Goal: Task Accomplishment & Management: Complete application form

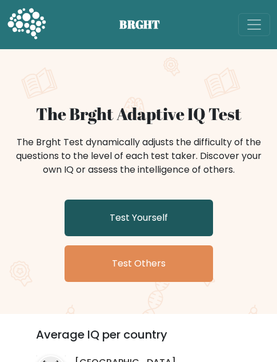
click at [148, 213] on link "Test Yourself" at bounding box center [139, 217] width 149 height 37
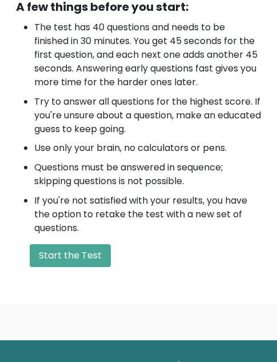
scroll to position [514, 0]
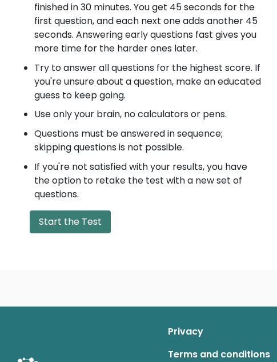
click at [75, 211] on button "Start the Test" at bounding box center [70, 221] width 81 height 23
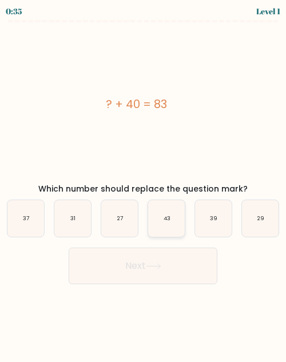
click at [169, 216] on text "43" at bounding box center [166, 217] width 7 height 7
click at [143, 184] on input "d. 43" at bounding box center [143, 182] width 1 height 3
radio input "true"
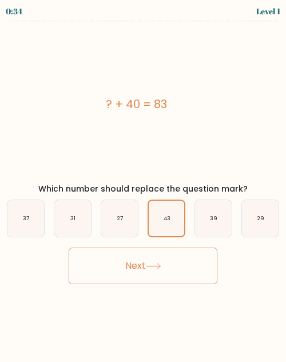
click at [162, 258] on button "Next" at bounding box center [143, 266] width 149 height 37
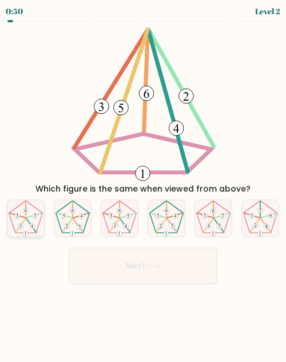
click at [27, 226] on icon at bounding box center [25, 218] width 37 height 37
click at [143, 184] on input "a." at bounding box center [143, 182] width 1 height 3
radio input "true"
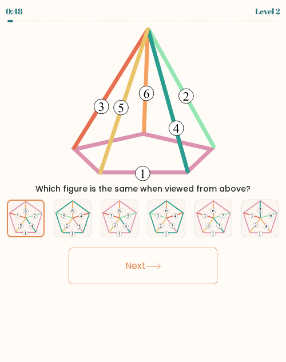
click at [91, 250] on button "Next" at bounding box center [143, 266] width 149 height 37
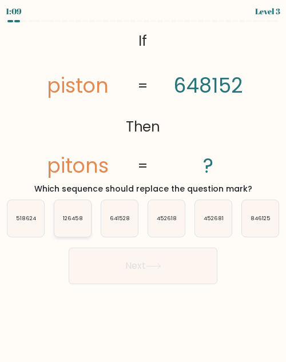
click at [71, 230] on icon "126458" at bounding box center [72, 218] width 37 height 37
click at [143, 184] on input "b. 126458" at bounding box center [143, 182] width 1 height 3
radio input "true"
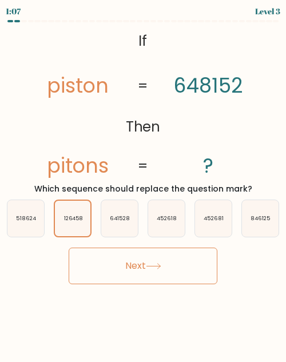
click at [161, 274] on button "Next" at bounding box center [143, 266] width 149 height 37
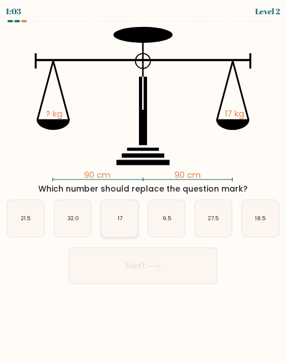
click at [127, 225] on icon "17" at bounding box center [119, 218] width 37 height 37
click at [143, 184] on input "c. 17" at bounding box center [143, 182] width 1 height 3
radio input "true"
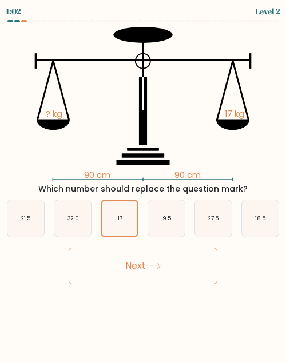
click at [137, 256] on button "Next" at bounding box center [143, 266] width 149 height 37
click at [138, 261] on button "Next" at bounding box center [143, 266] width 149 height 37
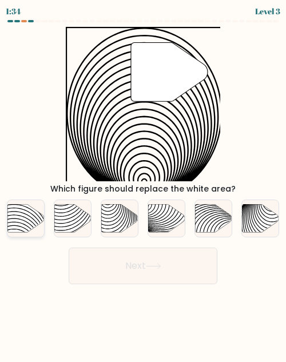
click at [29, 217] on icon at bounding box center [25, 218] width 37 height 28
click at [143, 184] on input "a." at bounding box center [143, 182] width 1 height 3
radio input "true"
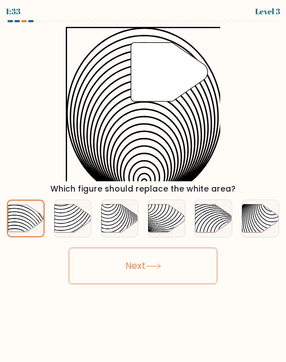
click at [123, 260] on button "Next" at bounding box center [143, 266] width 149 height 37
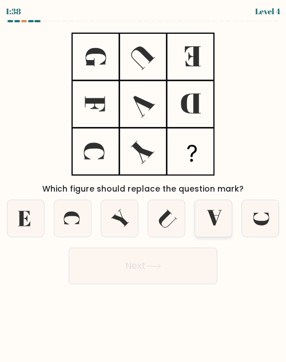
click at [207, 214] on icon at bounding box center [213, 218] width 37 height 37
click at [143, 184] on input "e." at bounding box center [143, 182] width 1 height 3
radio input "true"
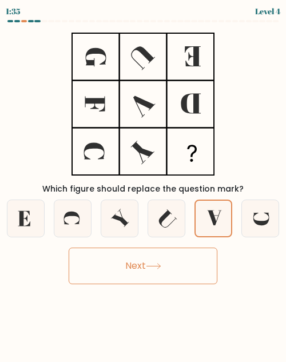
click at [96, 263] on button "Next" at bounding box center [143, 266] width 149 height 37
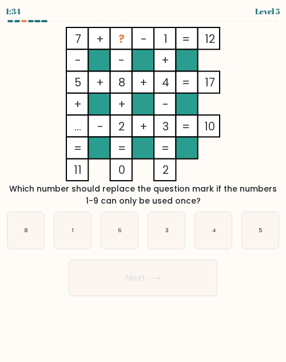
click at [96, 263] on button "Next" at bounding box center [143, 278] width 149 height 37
click at [31, 275] on div "Next" at bounding box center [143, 275] width 286 height 42
click at [169, 239] on icon "3" at bounding box center [166, 230] width 37 height 37
click at [143, 184] on input "d. 3" at bounding box center [143, 182] width 1 height 3
radio input "true"
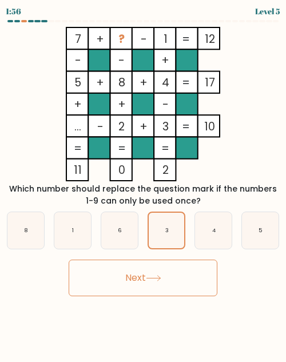
click at [159, 283] on button "Next" at bounding box center [143, 278] width 149 height 37
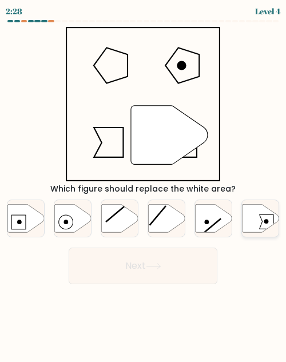
click at [254, 218] on icon at bounding box center [260, 218] width 37 height 28
click at [143, 184] on input "f." at bounding box center [143, 182] width 1 height 3
radio input "true"
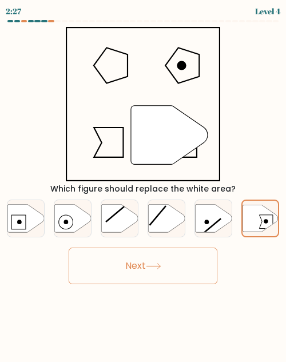
click at [154, 264] on icon at bounding box center [153, 266] width 15 height 6
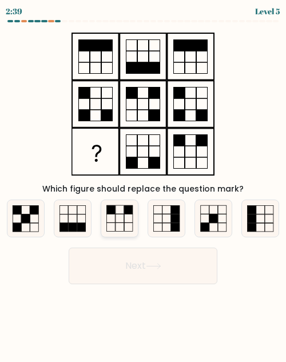
click at [116, 215] on icon at bounding box center [119, 218] width 37 height 37
click at [143, 184] on input "c." at bounding box center [143, 182] width 1 height 3
radio input "true"
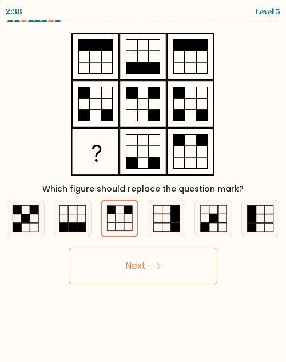
click at [111, 266] on button "Next" at bounding box center [143, 266] width 149 height 37
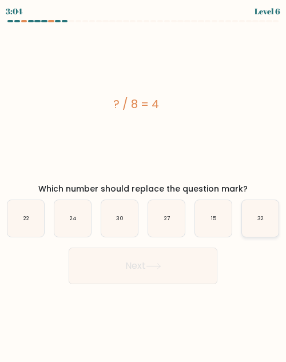
click at [261, 218] on text "32" at bounding box center [260, 217] width 6 height 7
click at [143, 184] on input "f. 32" at bounding box center [143, 182] width 1 height 3
radio input "true"
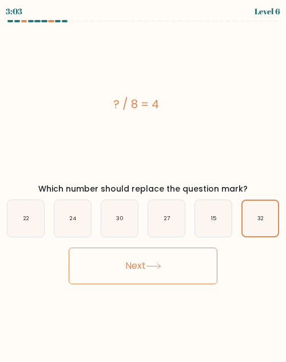
click at [154, 272] on button "Next" at bounding box center [143, 266] width 149 height 37
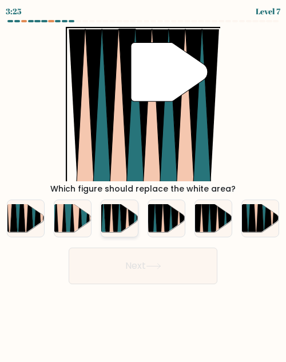
click at [110, 228] on icon at bounding box center [111, 234] width 8 height 73
click at [143, 184] on input "c." at bounding box center [143, 182] width 1 height 3
radio input "true"
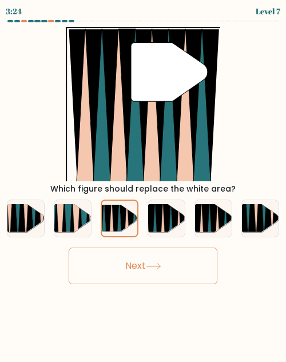
click at [121, 273] on button "Next" at bounding box center [143, 266] width 149 height 37
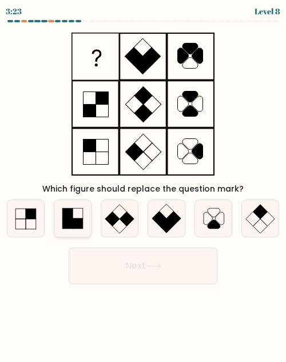
click at [69, 225] on rect at bounding box center [67, 223] width 10 height 10
click at [143, 184] on input "b." at bounding box center [143, 182] width 1 height 3
radio input "true"
click at [69, 225] on rect at bounding box center [68, 223] width 10 height 10
click at [143, 184] on input "b." at bounding box center [143, 182] width 1 height 3
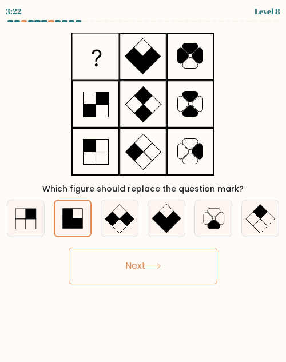
click at [146, 269] on button "Next" at bounding box center [143, 266] width 149 height 37
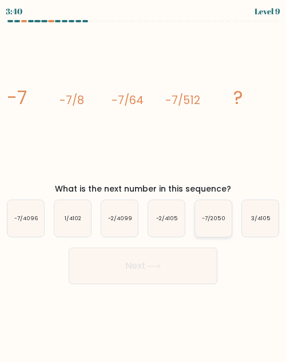
click at [228, 222] on icon "-7/2050" at bounding box center [213, 218] width 37 height 37
click at [143, 184] on input "e. -7/2050" at bounding box center [143, 182] width 1 height 3
radio input "true"
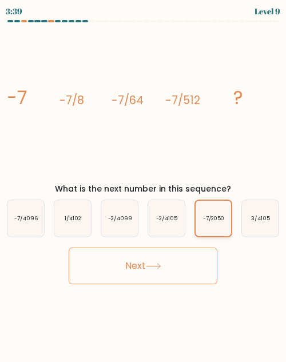
click at [228, 222] on icon "-7/2050" at bounding box center [212, 218] width 35 height 35
click at [143, 184] on input "e. -7/2050" at bounding box center [143, 182] width 1 height 3
click at [170, 266] on button "Next" at bounding box center [143, 266] width 149 height 37
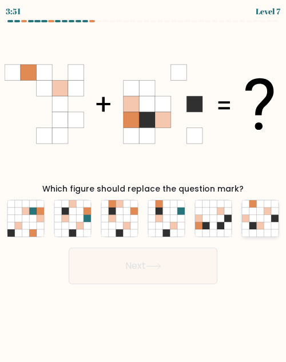
click at [277, 219] on icon at bounding box center [274, 218] width 7 height 7
click at [143, 184] on input "f." at bounding box center [143, 182] width 1 height 3
radio input "true"
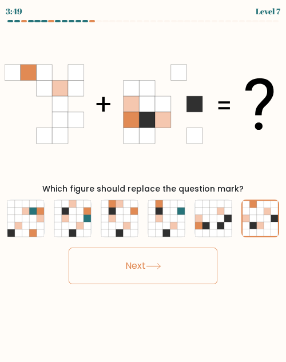
click at [112, 261] on button "Next" at bounding box center [143, 266] width 149 height 37
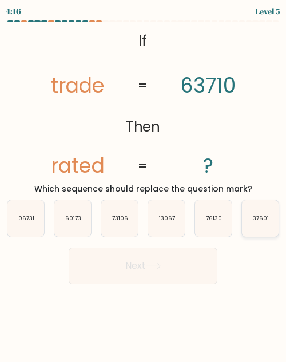
click at [252, 220] on icon "37601" at bounding box center [260, 218] width 37 height 37
click at [143, 184] on input "f. 37601" at bounding box center [143, 182] width 1 height 3
radio input "true"
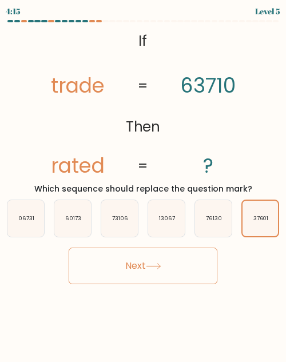
click at [151, 264] on icon at bounding box center [153, 266] width 15 height 6
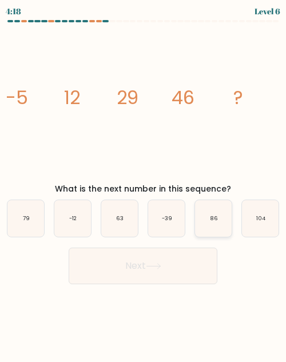
click at [215, 231] on icon "86" at bounding box center [213, 218] width 37 height 37
click at [143, 184] on input "e. 86" at bounding box center [143, 182] width 1 height 3
radio input "true"
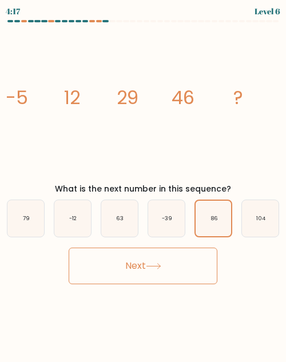
click at [177, 273] on button "Next" at bounding box center [143, 266] width 149 height 37
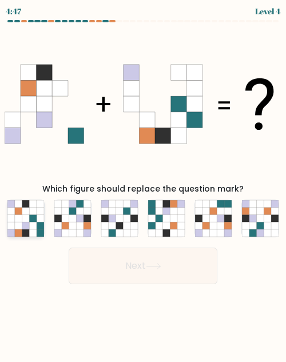
click at [15, 219] on icon at bounding box center [18, 218] width 7 height 7
click at [143, 184] on input "a." at bounding box center [143, 182] width 1 height 3
radio input "true"
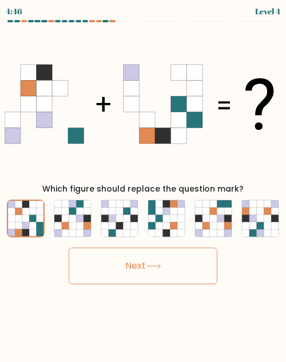
click at [128, 270] on button "Next" at bounding box center [143, 266] width 149 height 37
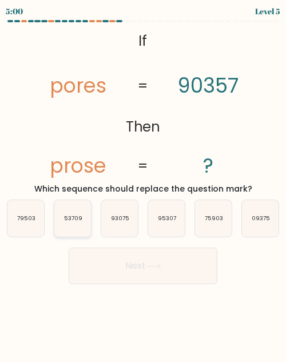
click at [70, 225] on icon "53709" at bounding box center [72, 218] width 37 height 37
click at [143, 184] on input "b. 53709" at bounding box center [143, 182] width 1 height 3
radio input "true"
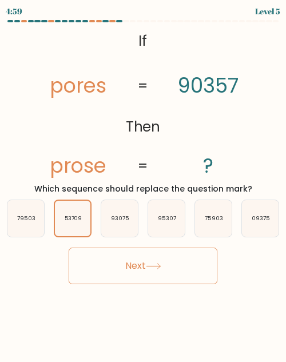
click at [106, 261] on button "Next" at bounding box center [143, 266] width 149 height 37
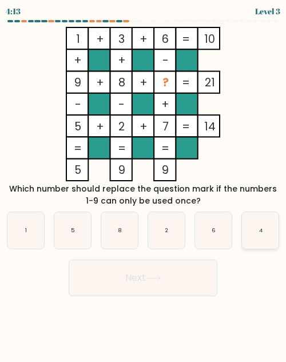
click at [259, 228] on text "4" at bounding box center [260, 229] width 3 height 7
click at [143, 184] on input "f. 4" at bounding box center [143, 182] width 1 height 3
radio input "true"
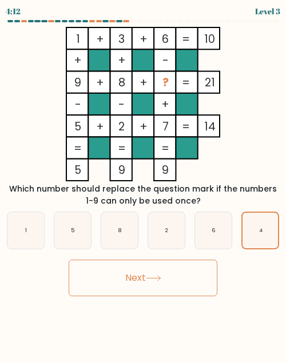
click at [151, 277] on icon at bounding box center [153, 278] width 15 height 6
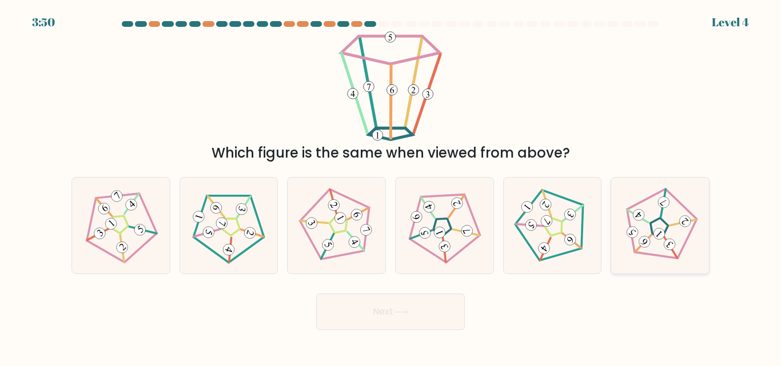
click at [285, 215] on icon at bounding box center [660, 225] width 77 height 77
click at [285, 186] on input "f." at bounding box center [390, 184] width 1 height 3
radio input "true"
click at [285, 300] on button "Next" at bounding box center [390, 312] width 149 height 37
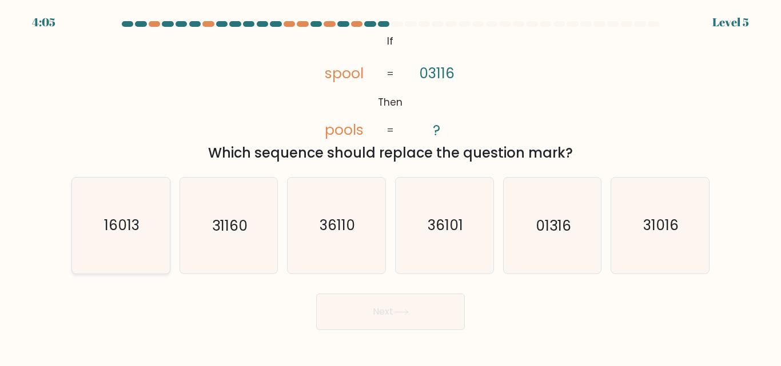
click at [132, 252] on icon "16013" at bounding box center [120, 225] width 95 height 95
click at [285, 186] on input "a. 16013" at bounding box center [390, 184] width 1 height 3
radio input "true"
click at [285, 312] on button "Next" at bounding box center [390, 312] width 149 height 37
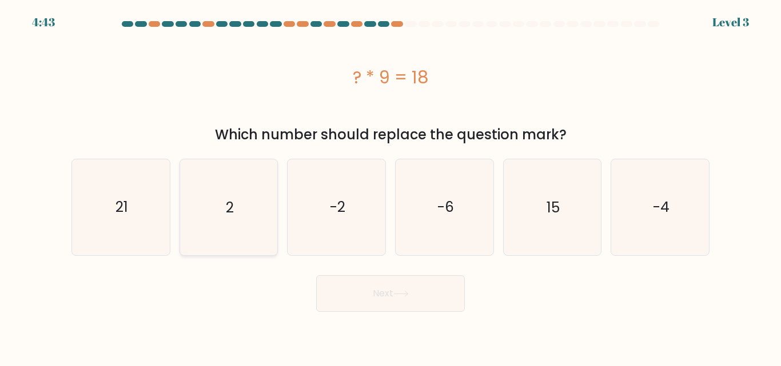
click at [235, 217] on icon "2" at bounding box center [228, 206] width 95 height 95
click at [285, 186] on input "b. 2" at bounding box center [390, 184] width 1 height 3
radio input "true"
click at [285, 298] on button "Next" at bounding box center [390, 294] width 149 height 37
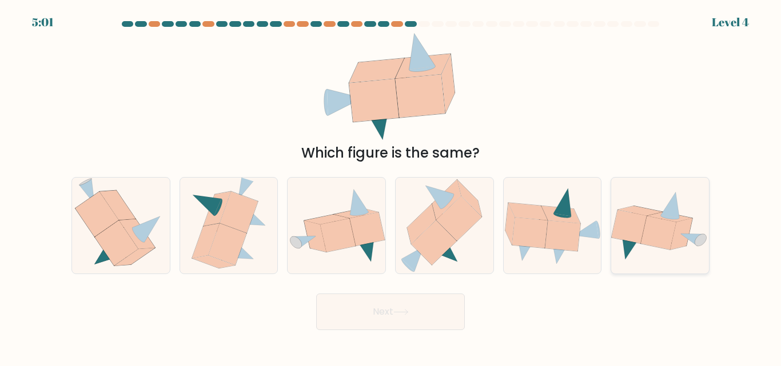
click at [285, 257] on icon at bounding box center [660, 226] width 98 height 70
click at [285, 186] on input "f." at bounding box center [390, 184] width 1 height 3
radio input "true"
click at [285, 308] on button "Next" at bounding box center [390, 312] width 149 height 37
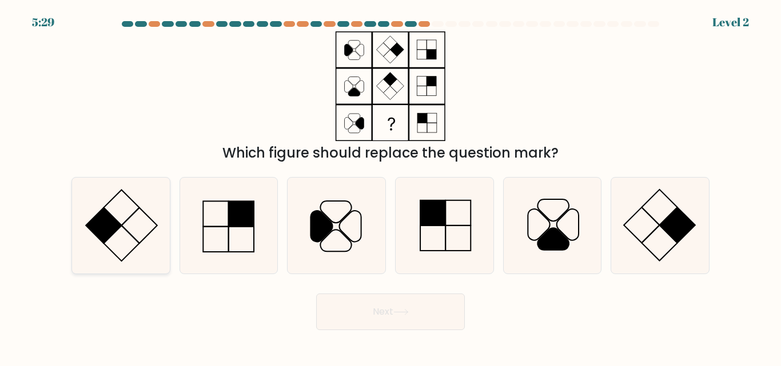
click at [103, 211] on rect at bounding box center [103, 225] width 35 height 35
click at [285, 186] on input "a." at bounding box center [390, 184] width 1 height 3
radio input "true"
click at [285, 317] on button "Next" at bounding box center [390, 312] width 149 height 37
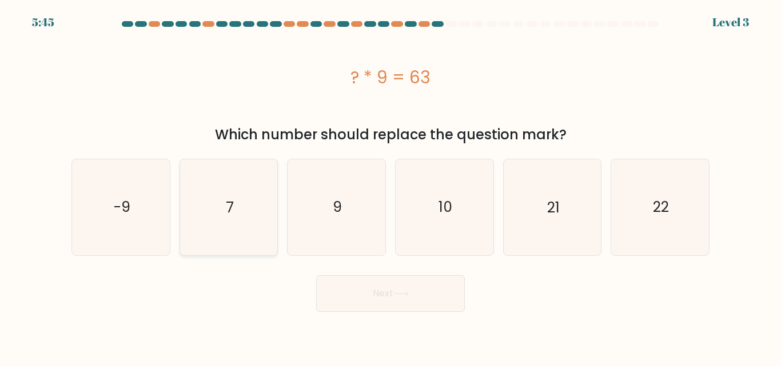
click at [254, 198] on icon "7" at bounding box center [228, 206] width 95 height 95
click at [285, 186] on input "b. 7" at bounding box center [390, 184] width 1 height 3
radio input "true"
click at [285, 303] on button "Next" at bounding box center [390, 294] width 149 height 37
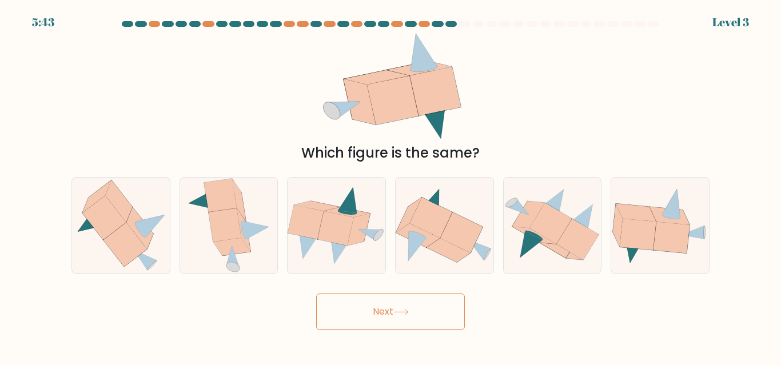
click at [285, 301] on button "Next" at bounding box center [390, 312] width 149 height 37
click at [285, 146] on div "Which figure is the same?" at bounding box center [390, 153] width 624 height 21
click at [285, 246] on icon at bounding box center [447, 251] width 43 height 24
click at [285, 186] on input "d." at bounding box center [390, 184] width 1 height 3
radio input "true"
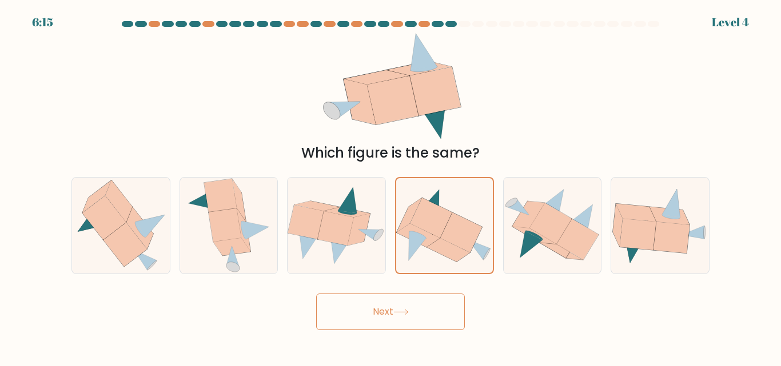
click at [285, 304] on button "Next" at bounding box center [390, 312] width 149 height 37
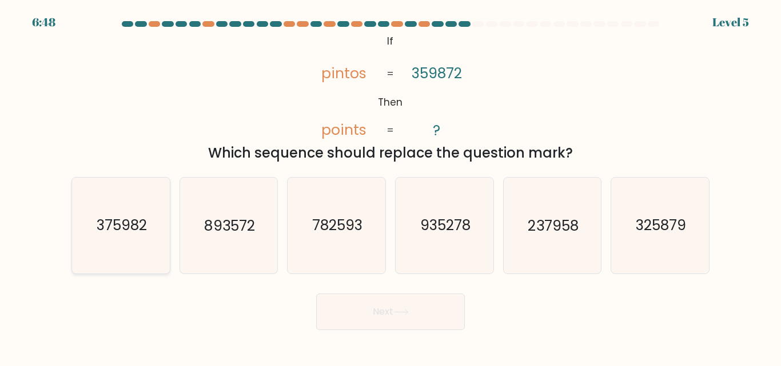
click at [115, 236] on icon "375982" at bounding box center [120, 225] width 95 height 95
click at [285, 186] on input "a. 375982" at bounding box center [390, 184] width 1 height 3
radio input "true"
click at [285, 317] on button "Next" at bounding box center [390, 312] width 149 height 37
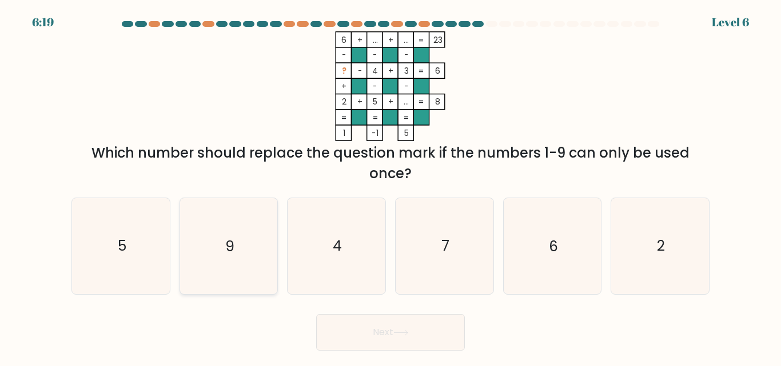
click at [245, 212] on icon "9" at bounding box center [228, 245] width 95 height 95
click at [285, 186] on input "b. 9" at bounding box center [390, 184] width 1 height 3
radio input "true"
click at [285, 322] on button "Next" at bounding box center [390, 332] width 149 height 37
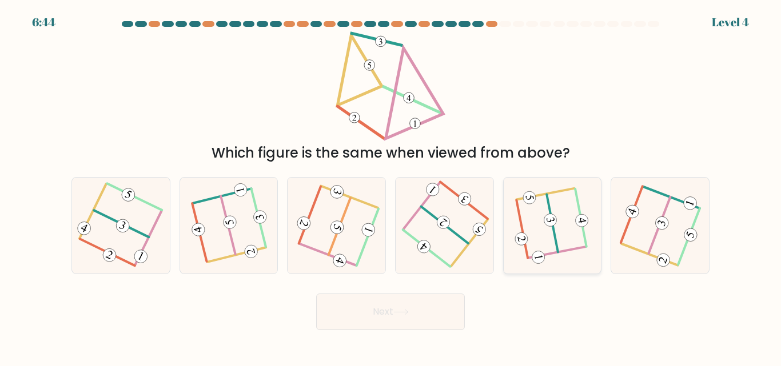
click at [285, 225] on icon at bounding box center [552, 225] width 73 height 77
click at [285, 186] on input "e." at bounding box center [390, 184] width 1 height 3
radio input "true"
click at [285, 310] on icon at bounding box center [400, 312] width 15 height 6
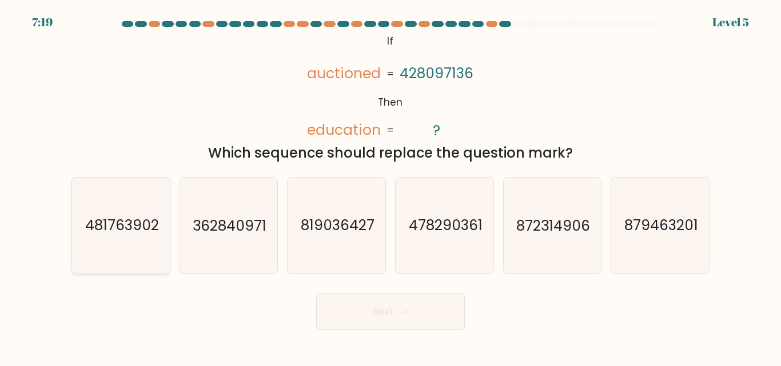
click at [110, 229] on text "481763902" at bounding box center [122, 226] width 74 height 20
click at [285, 186] on input "a. 481763902" at bounding box center [390, 184] width 1 height 3
radio input "true"
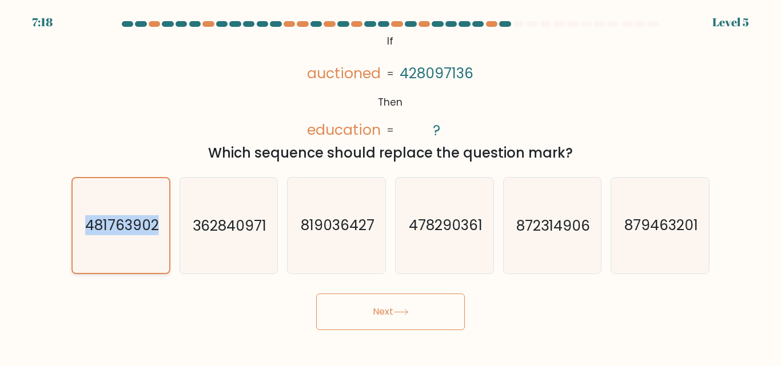
click at [110, 229] on text "481763902" at bounding box center [122, 226] width 74 height 20
click at [285, 186] on input "a. 481763902" at bounding box center [390, 184] width 1 height 3
click at [285, 310] on button "Next" at bounding box center [390, 312] width 149 height 37
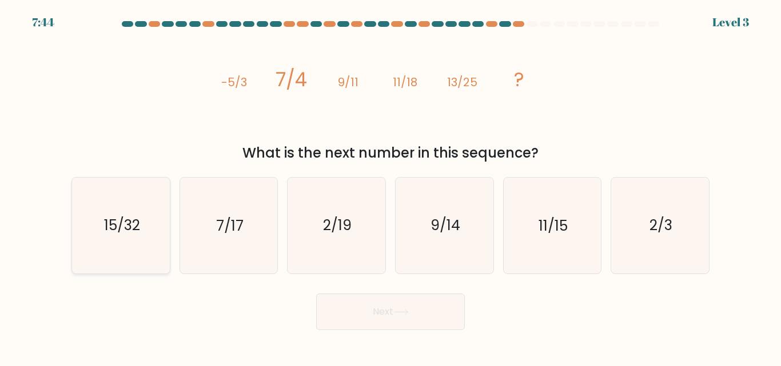
click at [101, 219] on icon "15/32" at bounding box center [120, 225] width 95 height 95
click at [285, 186] on input "a. 15/32" at bounding box center [390, 184] width 1 height 3
radio input "true"
click at [285, 317] on button "Next" at bounding box center [390, 312] width 149 height 37
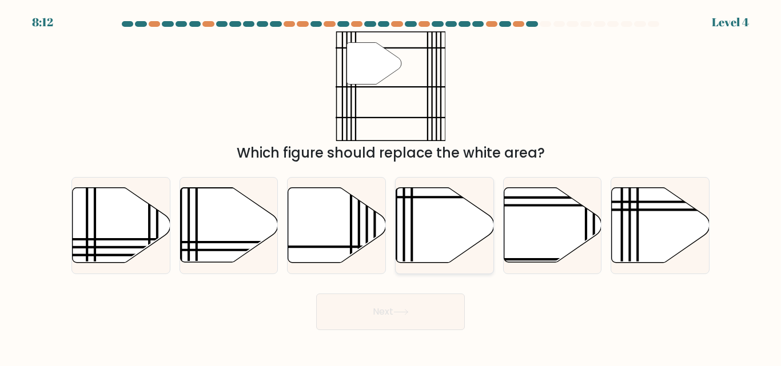
click at [285, 234] on icon at bounding box center [445, 225] width 98 height 75
click at [285, 186] on input "d." at bounding box center [390, 184] width 1 height 3
radio input "true"
click at [285, 309] on button "Next" at bounding box center [390, 312] width 149 height 37
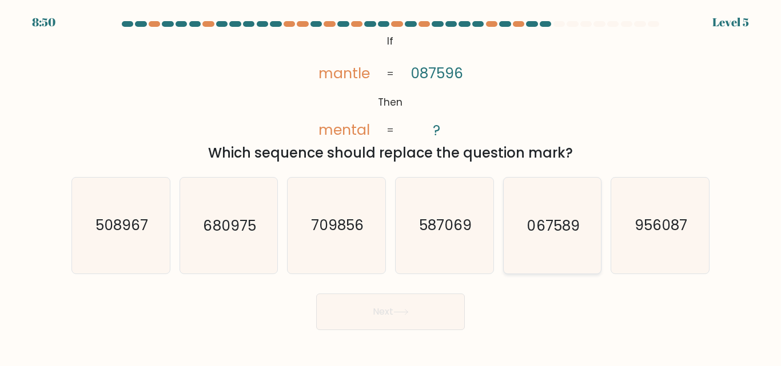
click at [285, 229] on text "067589" at bounding box center [553, 226] width 53 height 20
click at [285, 186] on input "e. 067589" at bounding box center [390, 184] width 1 height 3
radio input "true"
click at [285, 317] on button "Next" at bounding box center [390, 312] width 149 height 37
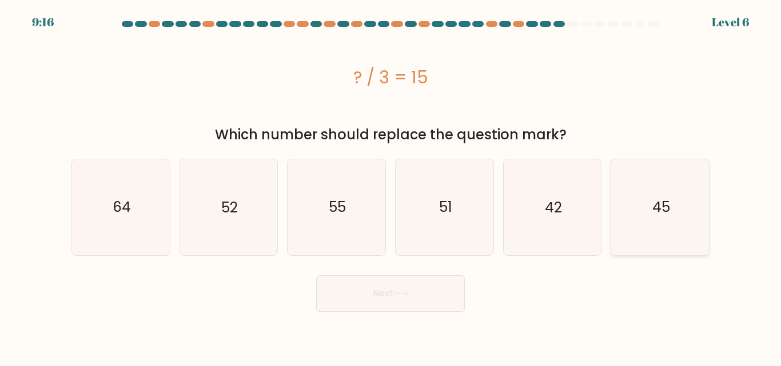
click at [285, 199] on icon "45" at bounding box center [659, 206] width 95 height 95
click at [285, 186] on input "f. 45" at bounding box center [390, 184] width 1 height 3
radio input "true"
click at [285, 303] on button "Next" at bounding box center [390, 294] width 149 height 37
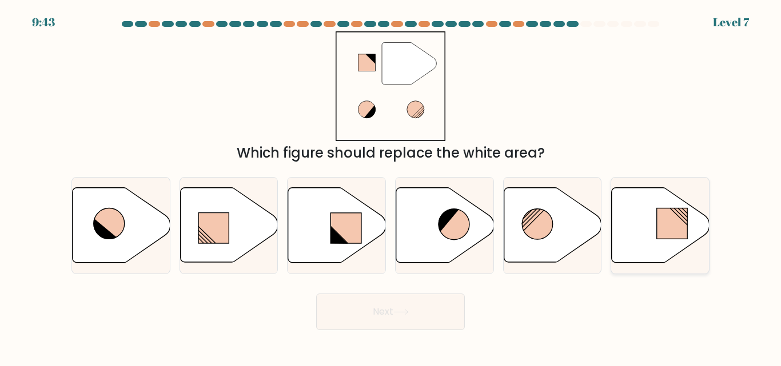
click at [285, 226] on rect at bounding box center [672, 224] width 30 height 31
click at [285, 186] on input "f." at bounding box center [390, 184] width 1 height 3
radio input "true"
click at [285, 324] on button "Next" at bounding box center [390, 312] width 149 height 37
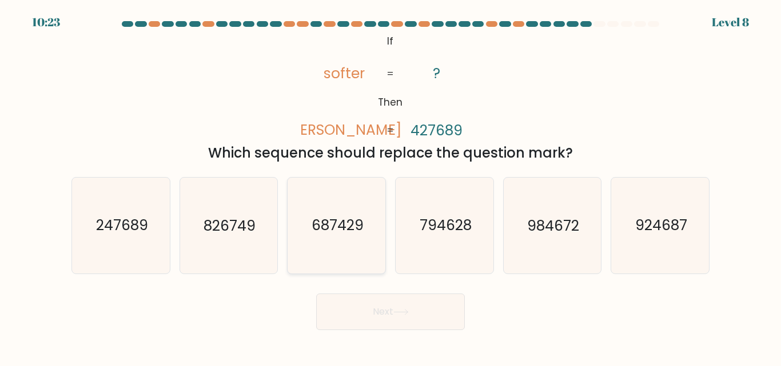
click at [285, 229] on text "687429" at bounding box center [338, 226] width 52 height 20
click at [285, 186] on input "c. 687429" at bounding box center [390, 184] width 1 height 3
radio input "true"
click at [202, 218] on icon "826749" at bounding box center [228, 225] width 95 height 95
click at [285, 186] on input "b. 826749" at bounding box center [390, 184] width 1 height 3
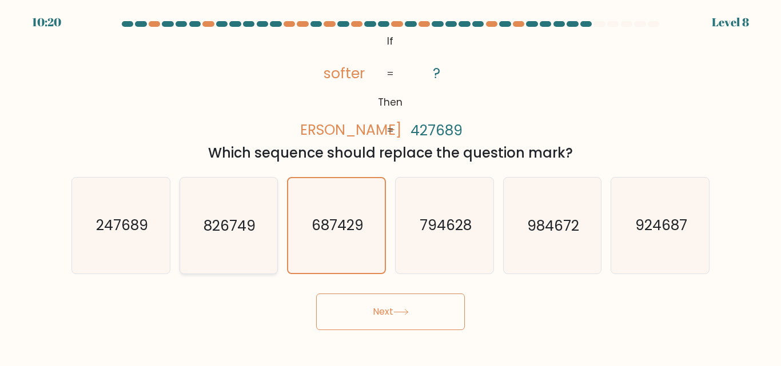
radio input "true"
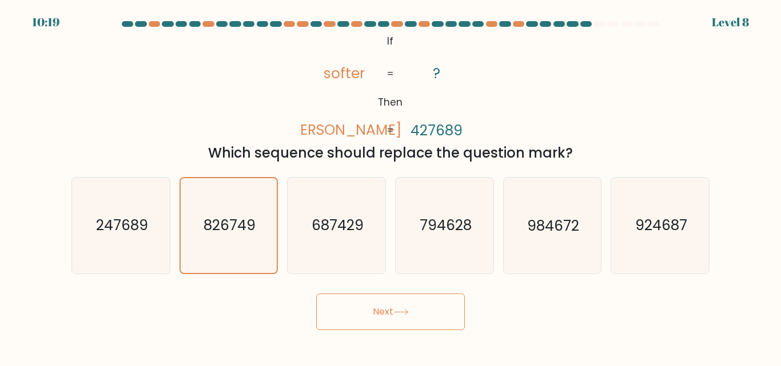
click at [285, 309] on button "Next" at bounding box center [390, 312] width 149 height 37
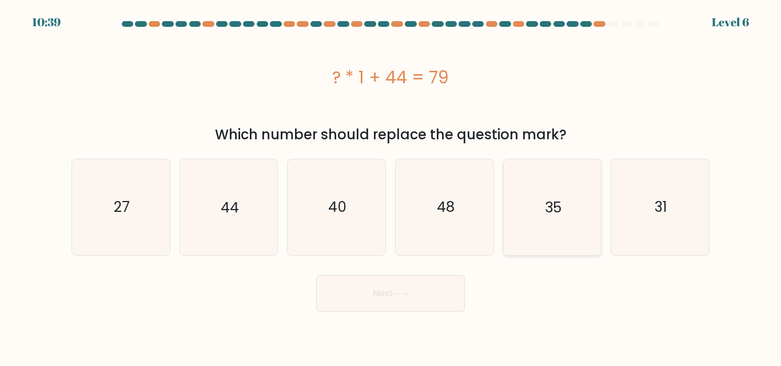
click at [285, 220] on icon "35" at bounding box center [551, 206] width 95 height 95
click at [285, 186] on input "e. 35" at bounding box center [390, 184] width 1 height 3
radio input "true"
click at [285, 298] on button "Next" at bounding box center [390, 294] width 149 height 37
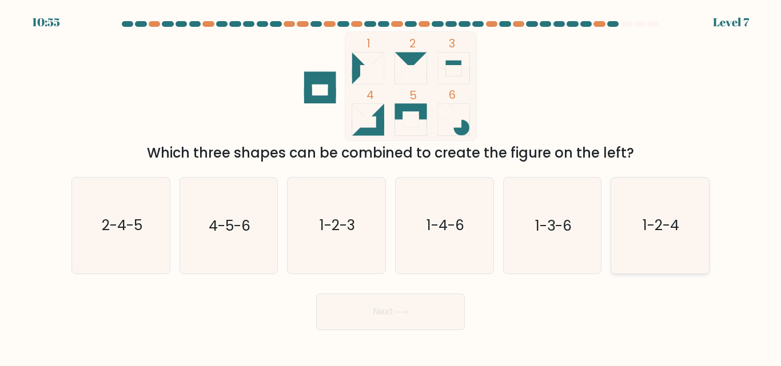
click at [285, 233] on icon "1-2-4" at bounding box center [659, 225] width 95 height 95
click at [285, 186] on input "f. 1-2-4" at bounding box center [390, 184] width 1 height 3
radio input "true"
click at [285, 310] on button "Next" at bounding box center [390, 312] width 149 height 37
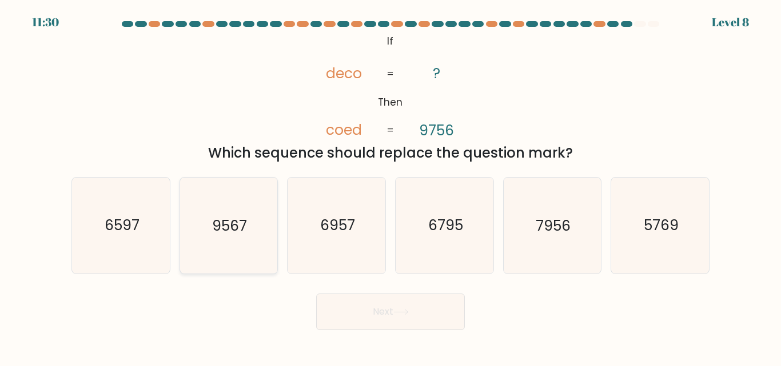
click at [202, 234] on icon "9567" at bounding box center [228, 225] width 95 height 95
click at [285, 186] on input "b. 9567" at bounding box center [390, 184] width 1 height 3
radio input "true"
click at [285, 319] on button "Next" at bounding box center [390, 312] width 149 height 37
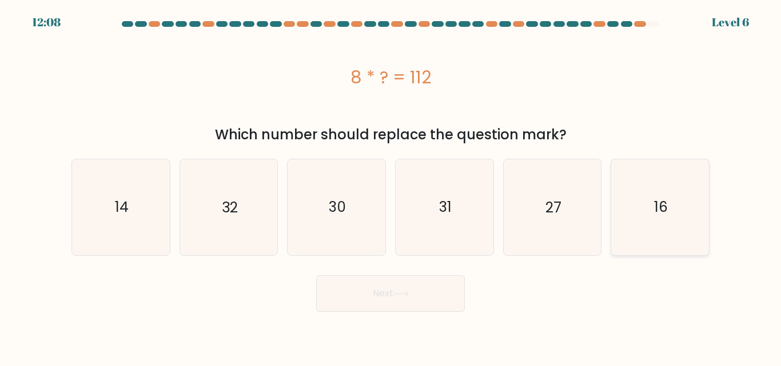
click at [285, 209] on icon "16" at bounding box center [659, 206] width 95 height 95
click at [285, 186] on input "f. 16" at bounding box center [390, 184] width 1 height 3
radio input "true"
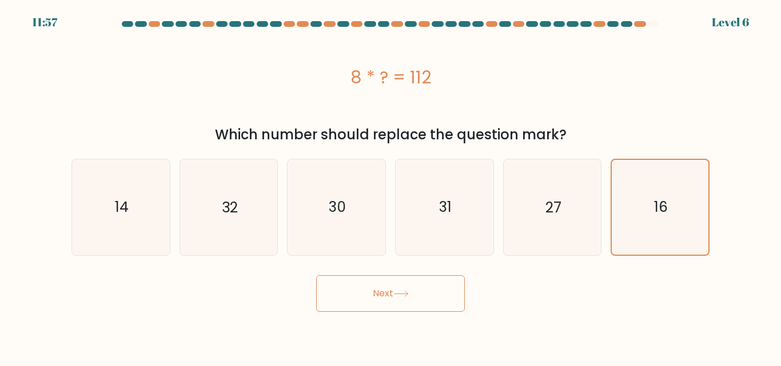
click at [285, 298] on button "Next" at bounding box center [390, 294] width 149 height 37
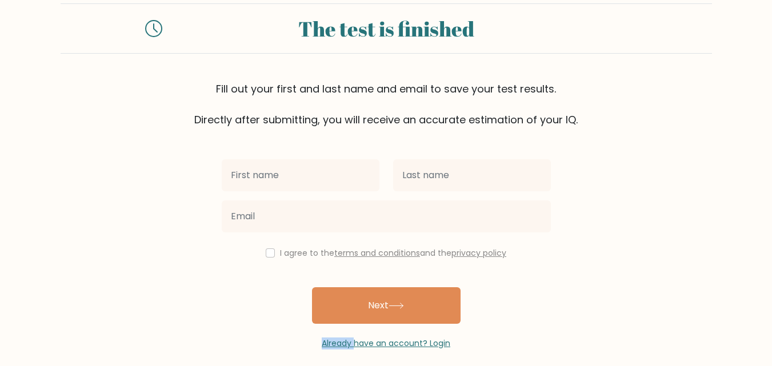
scroll to position [35, 0]
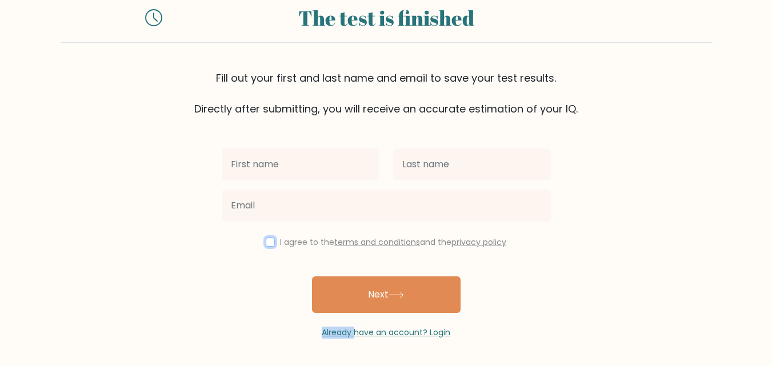
click at [266, 238] on input "checkbox" at bounding box center [270, 242] width 9 height 9
checkbox input "true"
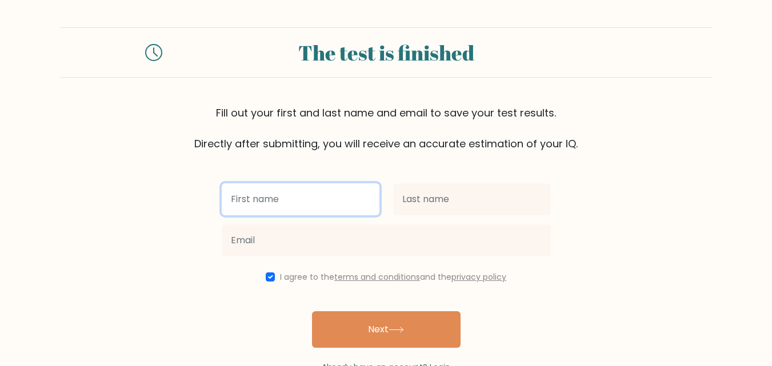
click at [298, 200] on input "text" at bounding box center [301, 199] width 158 height 32
type input "Nolo"
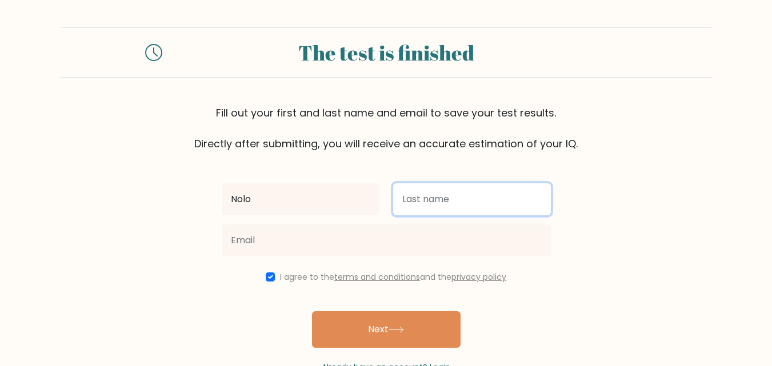
click at [396, 198] on input "text" at bounding box center [472, 199] width 158 height 32
type input "Hertia"
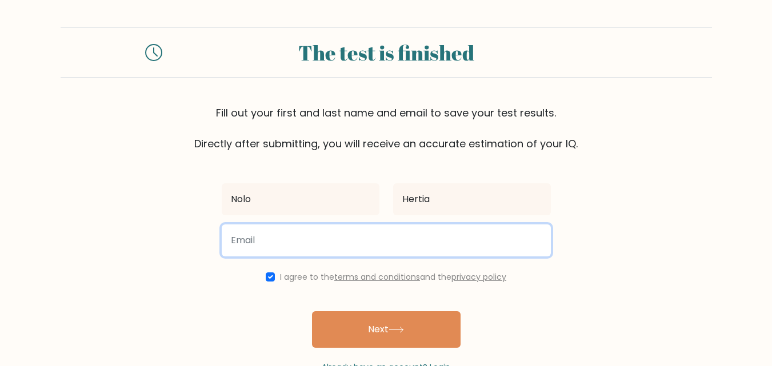
click at [248, 244] on input "email" at bounding box center [386, 241] width 329 height 32
click at [271, 241] on input "hertiasec@" at bounding box center [386, 241] width 329 height 32
click at [296, 241] on input "hertiasec99@" at bounding box center [386, 241] width 329 height 32
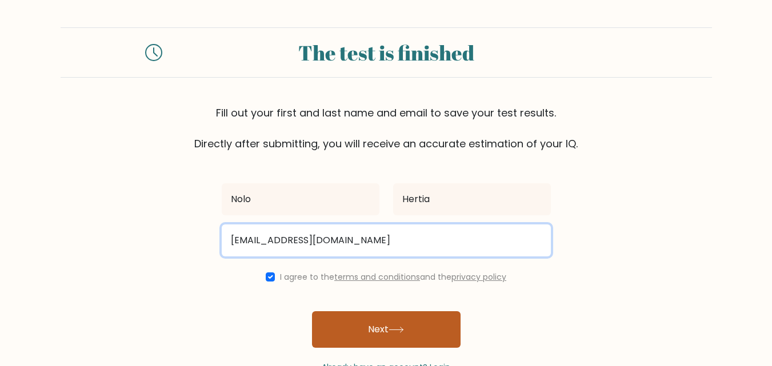
type input "hertiasec99@gmail.com"
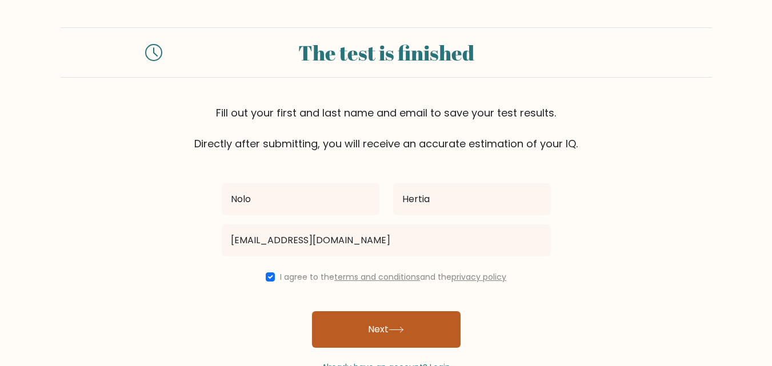
click at [417, 336] on button "Next" at bounding box center [386, 330] width 149 height 37
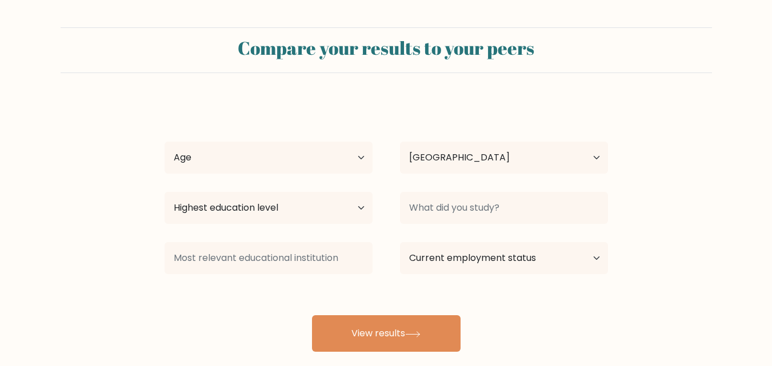
select select "ZA"
click at [360, 162] on select "Age Under [DEMOGRAPHIC_DATA] [DEMOGRAPHIC_DATA] [DEMOGRAPHIC_DATA] [DEMOGRAPHIC…" at bounding box center [269, 158] width 208 height 32
select select "25_34"
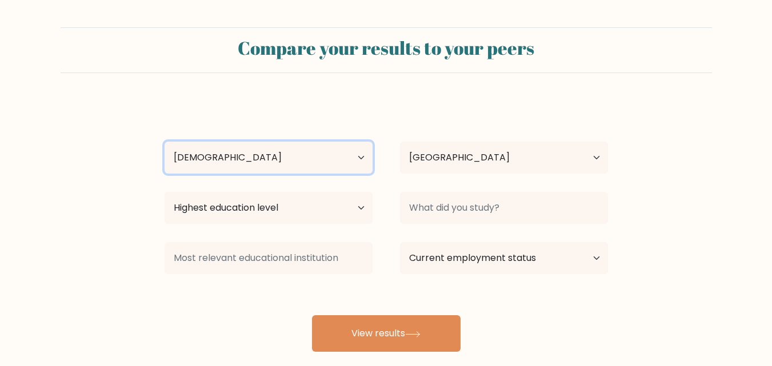
click at [165, 142] on select "Age Under [DEMOGRAPHIC_DATA] [DEMOGRAPHIC_DATA] [DEMOGRAPHIC_DATA] [DEMOGRAPHIC…" at bounding box center [269, 158] width 208 height 32
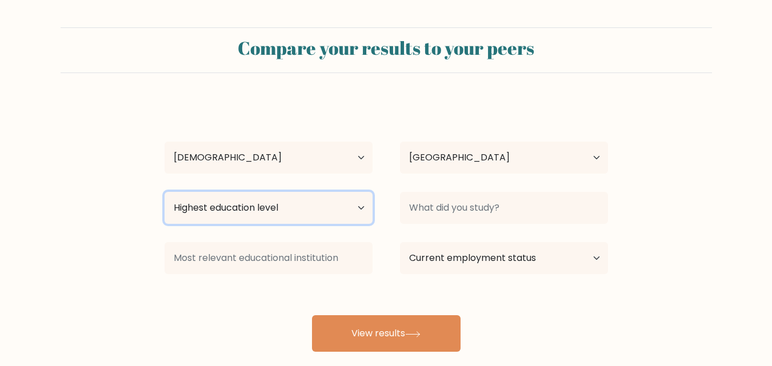
click at [241, 218] on select "Highest education level No schooling Primary Lower Secondary Upper Secondary Oc…" at bounding box center [269, 208] width 208 height 32
select select "occupation_specific"
click at [165, 192] on select "Highest education level No schooling Primary Lower Secondary Upper Secondary Oc…" at bounding box center [269, 208] width 208 height 32
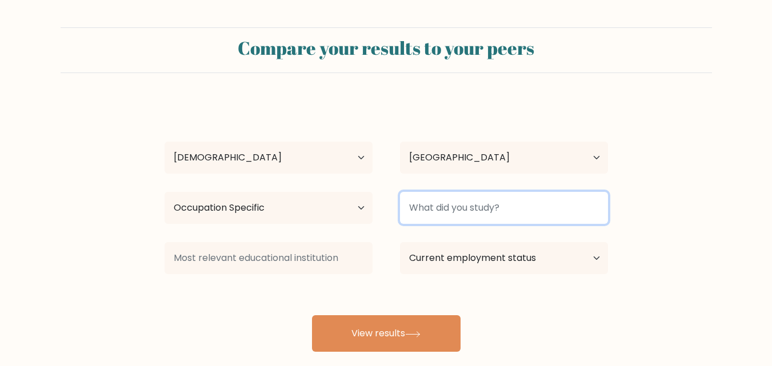
click at [486, 209] on input at bounding box center [504, 208] width 208 height 32
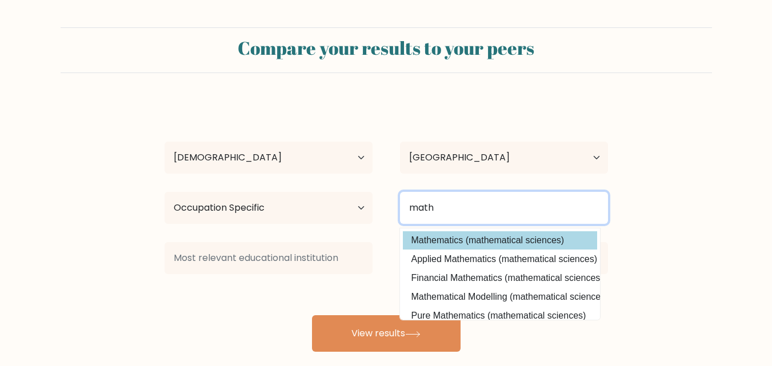
type input "math"
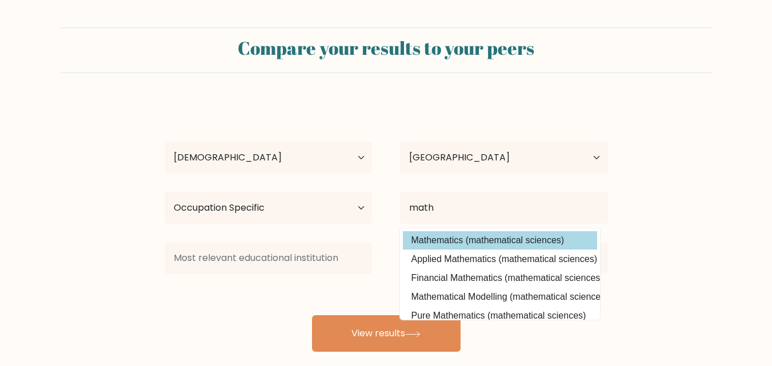
click at [469, 244] on div "Nolo Hertia Age Under 18 years old 18-24 years old 25-34 years old 35-44 years …" at bounding box center [386, 227] width 457 height 252
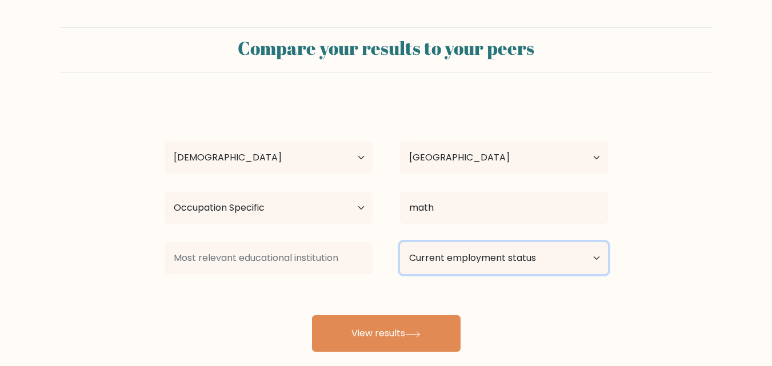
click at [457, 265] on select "Current employment status Employed Student Retired Other / prefer not to answer" at bounding box center [504, 258] width 208 height 32
select select "employed"
click at [400, 242] on select "Current employment status Employed Student Retired Other / prefer not to answer" at bounding box center [504, 258] width 208 height 32
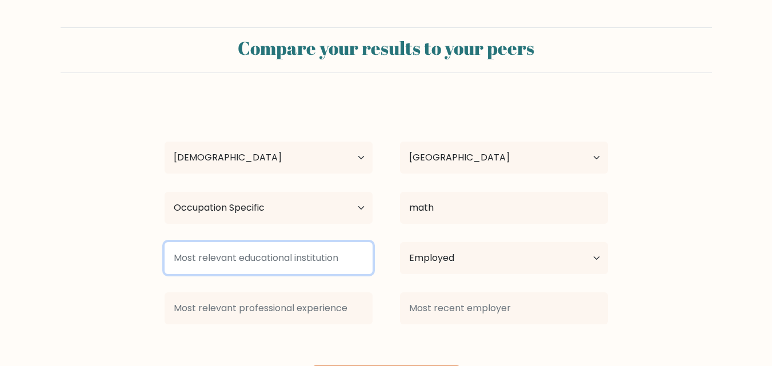
click at [325, 262] on input at bounding box center [269, 258] width 208 height 32
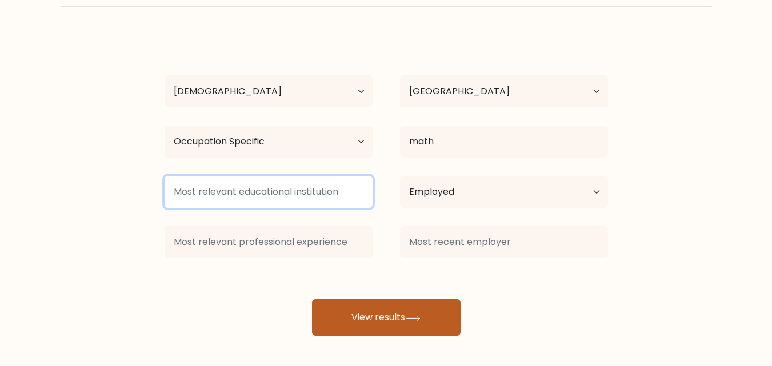
scroll to position [67, 0]
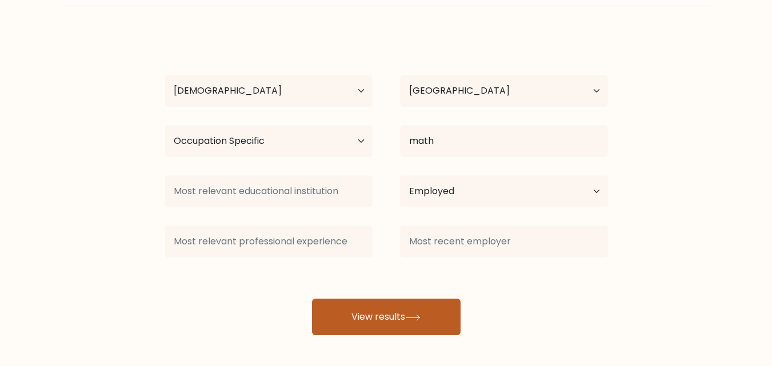
click at [360, 318] on button "View results" at bounding box center [386, 317] width 149 height 37
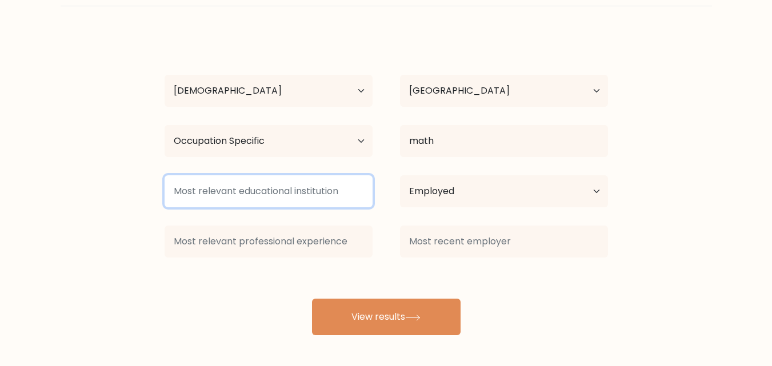
click at [297, 197] on input at bounding box center [269, 191] width 208 height 32
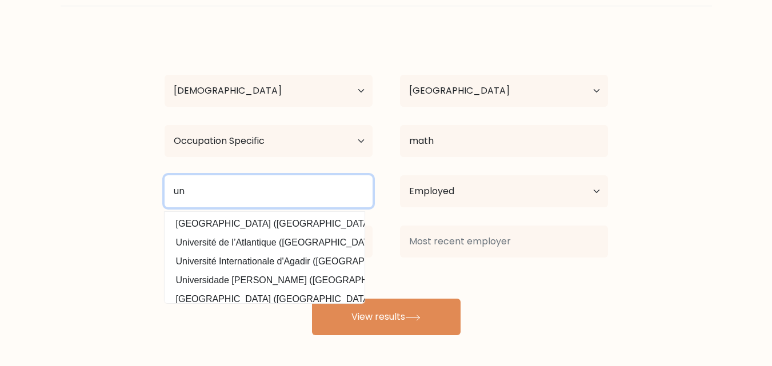
type input "u"
type input "rosebank college"
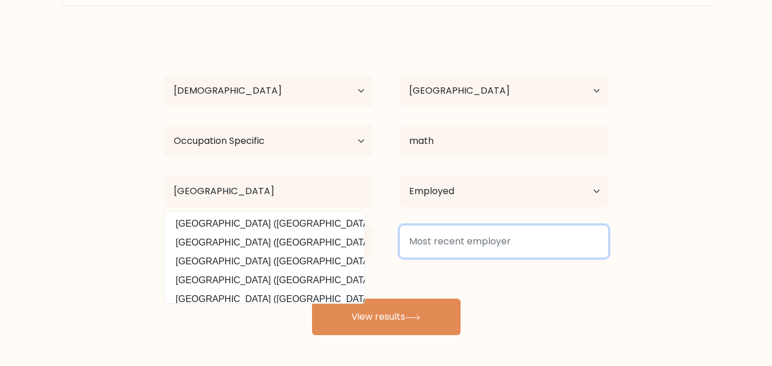
click at [442, 245] on input at bounding box center [504, 242] width 208 height 32
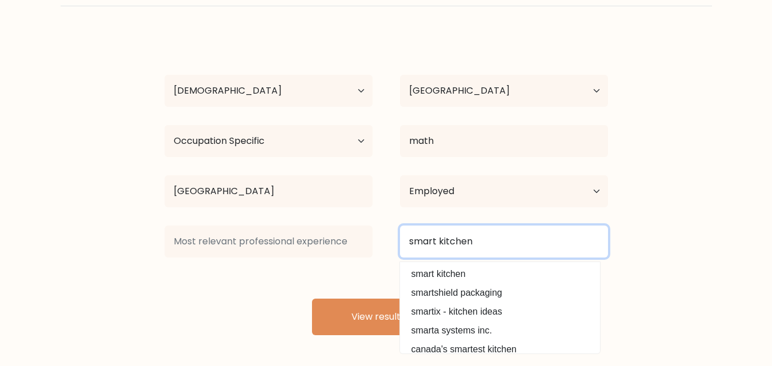
type input "smart kitchen"
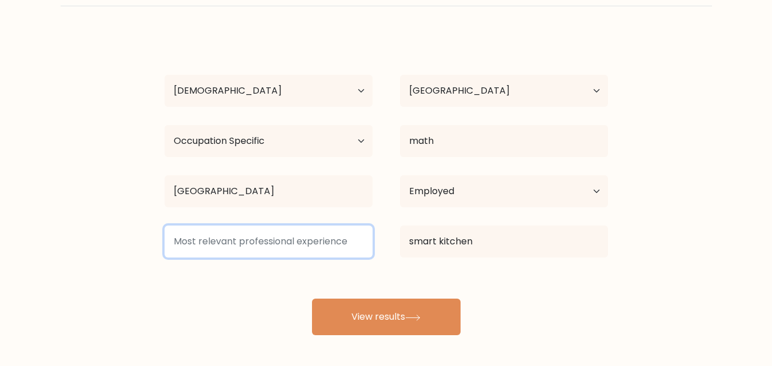
click at [286, 240] on input at bounding box center [269, 242] width 208 height 32
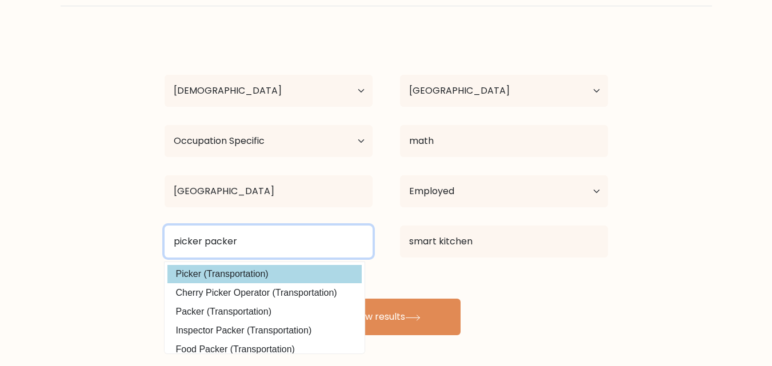
type input "picker packer"
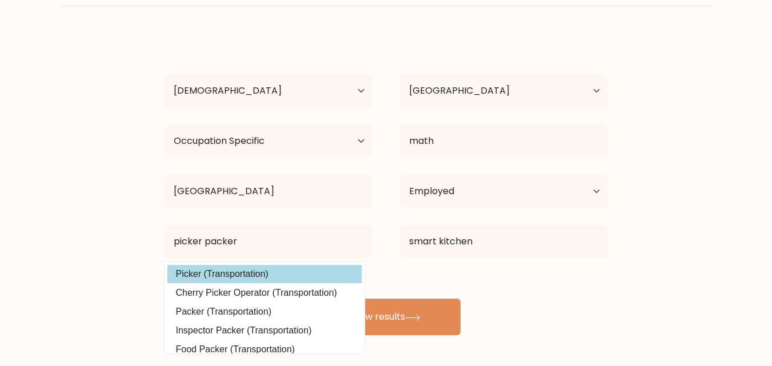
click at [251, 278] on div "Nolo Hertia Age Under 18 years old 18-24 years old 25-34 years old 35-44 years …" at bounding box center [386, 185] width 457 height 302
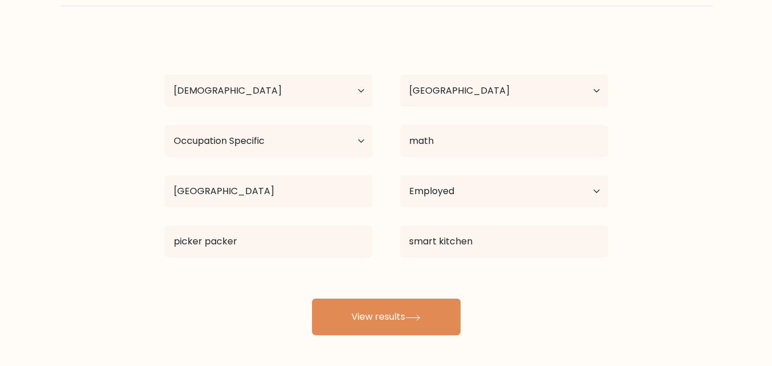
click at [366, 297] on div "Nolo Hertia Age Under 18 years old 18-24 years old 25-34 years old 35-44 years …" at bounding box center [386, 185] width 457 height 302
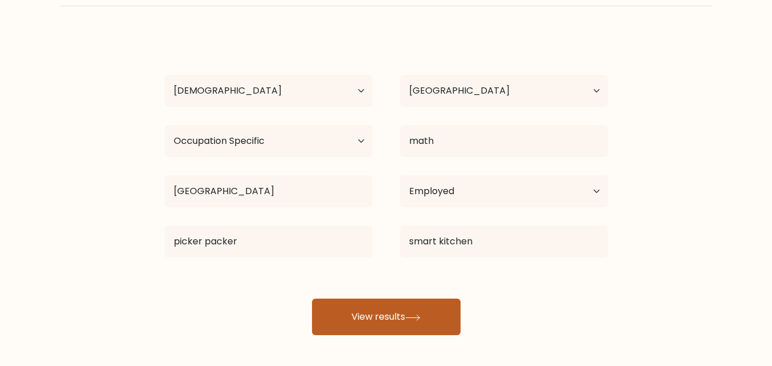
click at [362, 309] on button "View results" at bounding box center [386, 317] width 149 height 37
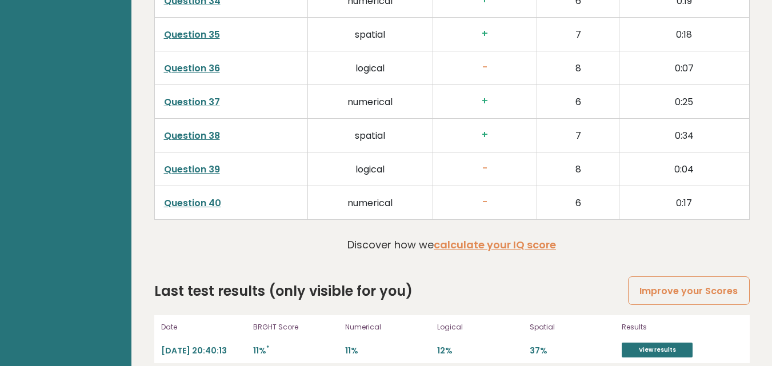
scroll to position [2941, 0]
